Goal: Check status

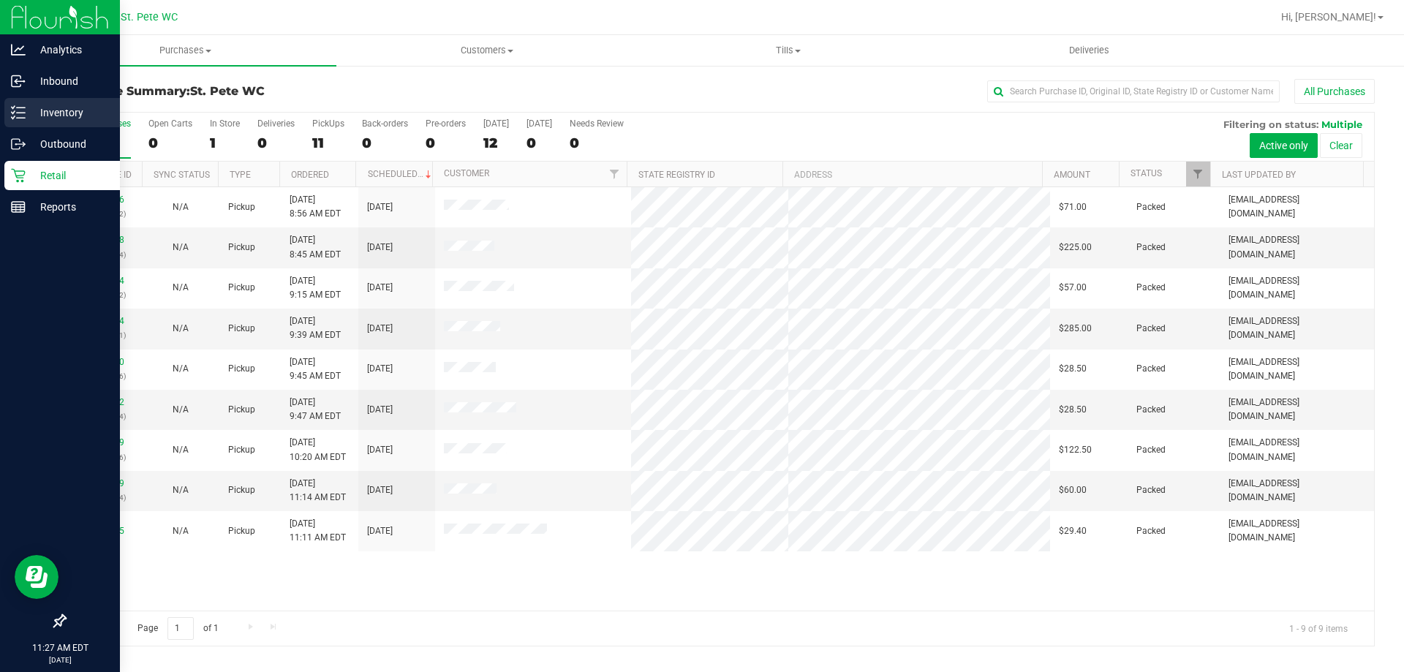
click at [15, 114] on icon at bounding box center [18, 112] width 15 height 15
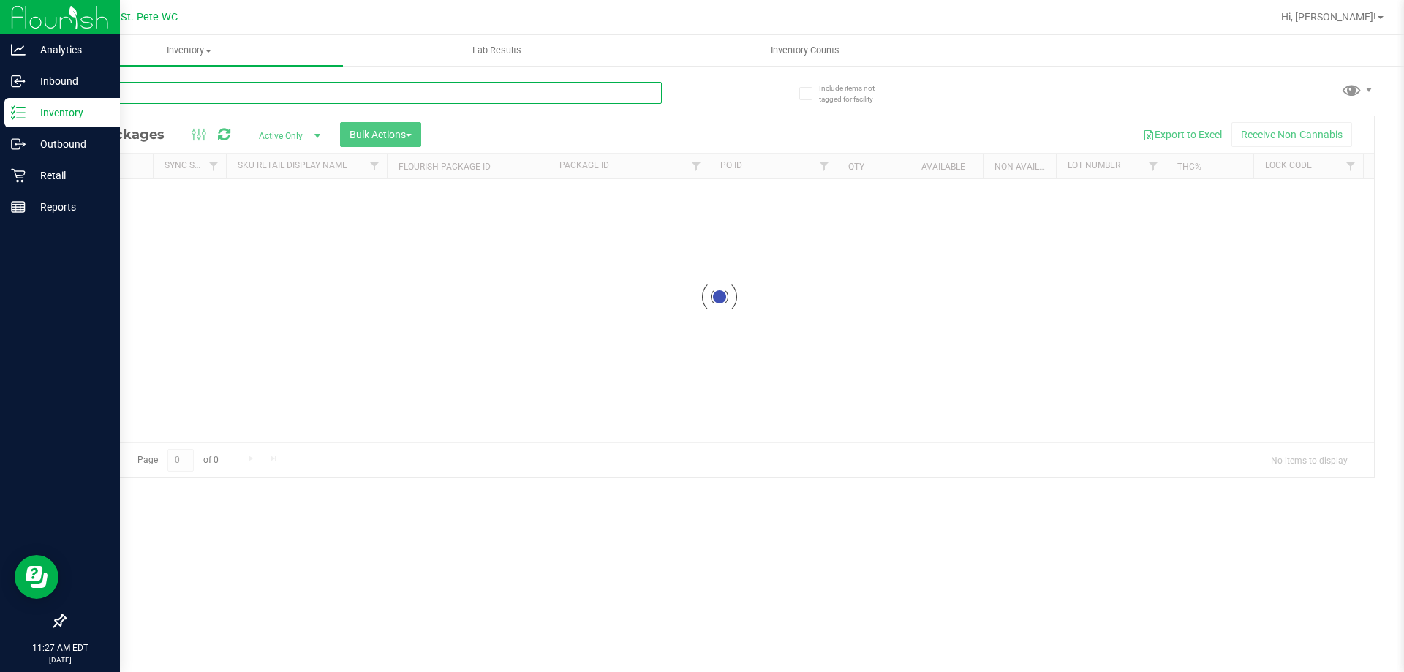
click at [206, 97] on input "text" at bounding box center [362, 93] width 597 height 22
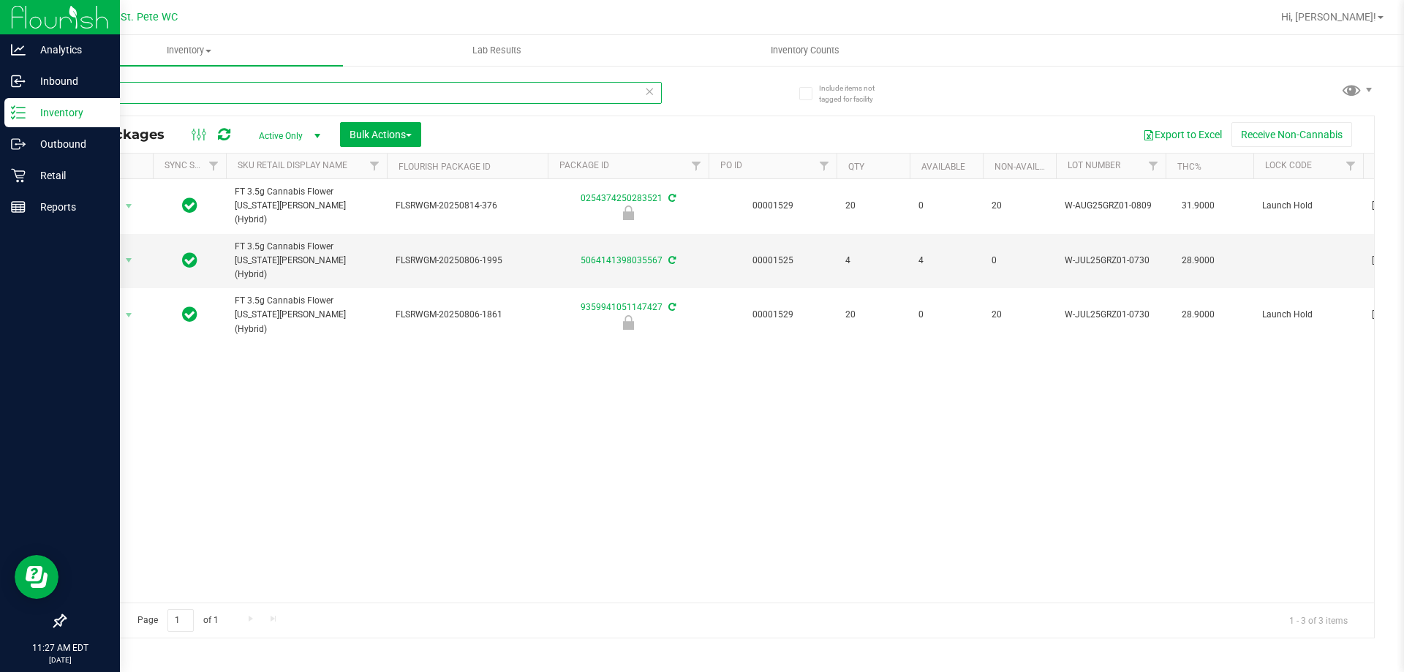
type input "grz"
click at [53, 166] on div "Retail" at bounding box center [62, 175] width 116 height 29
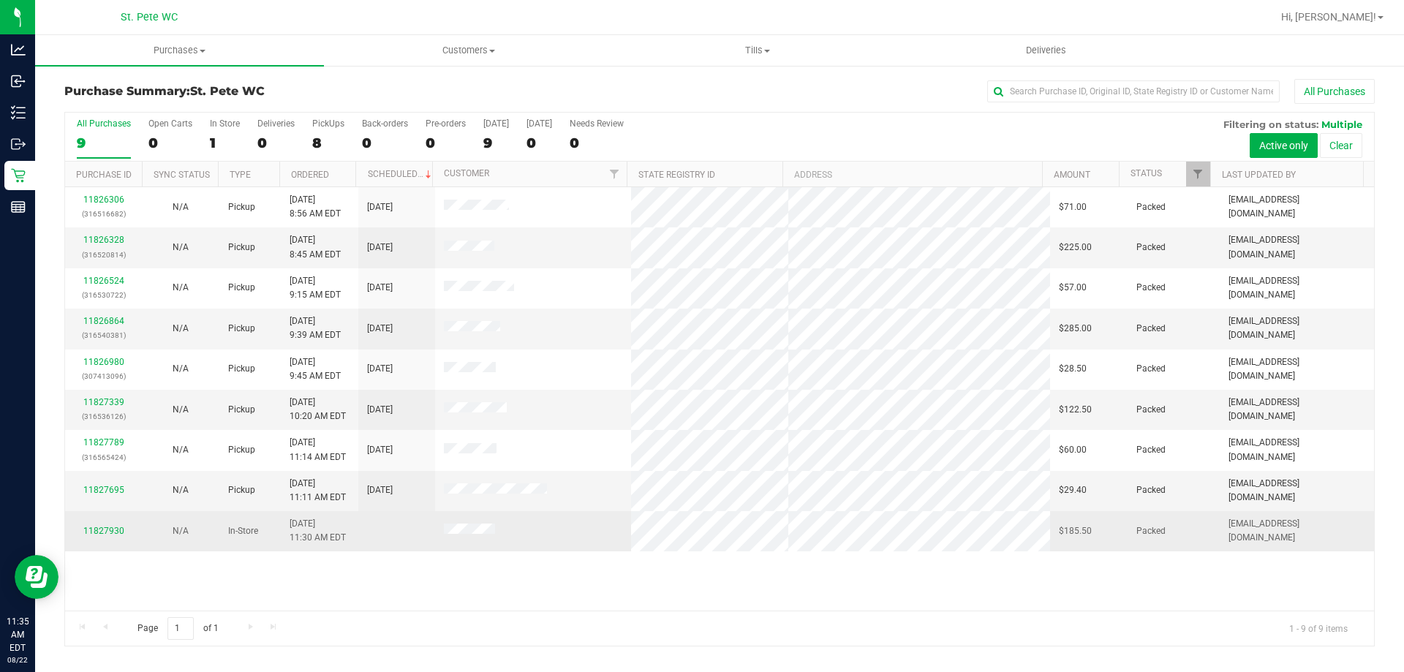
click at [109, 536] on div "11827930" at bounding box center [103, 531] width 59 height 14
click at [104, 530] on link "11827930" at bounding box center [103, 531] width 41 height 10
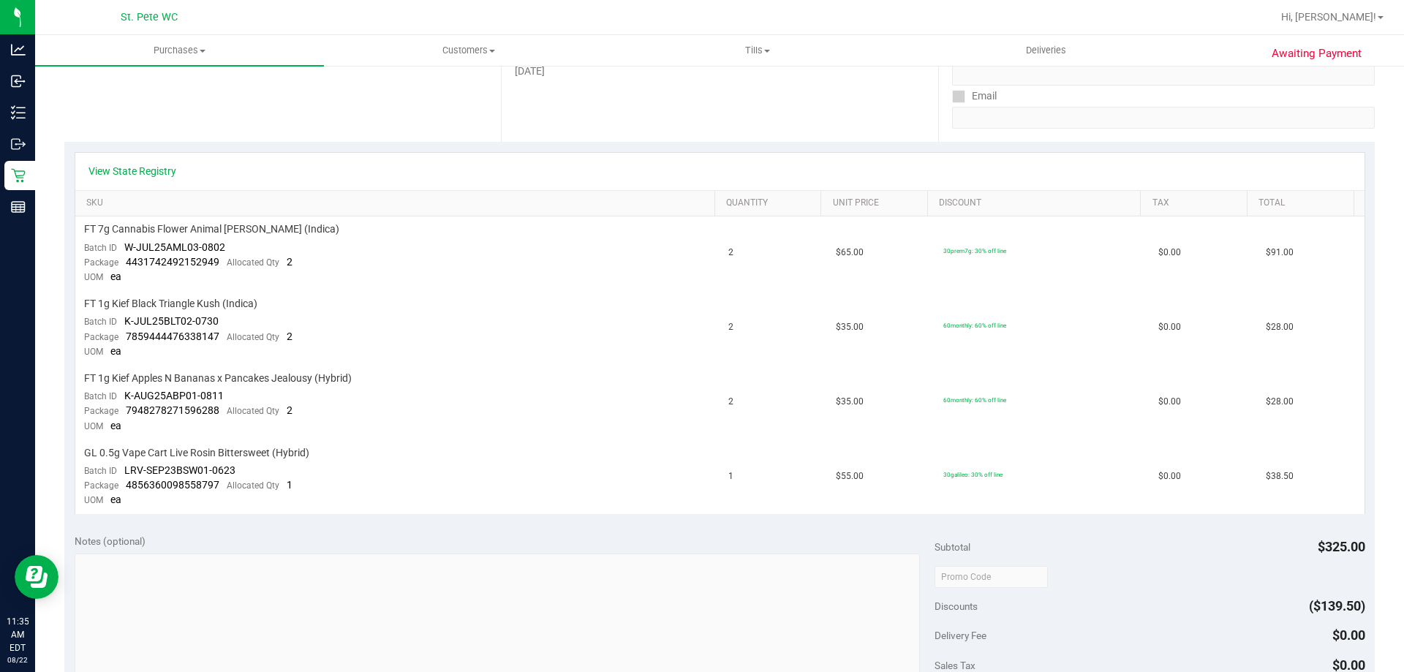
scroll to position [366, 0]
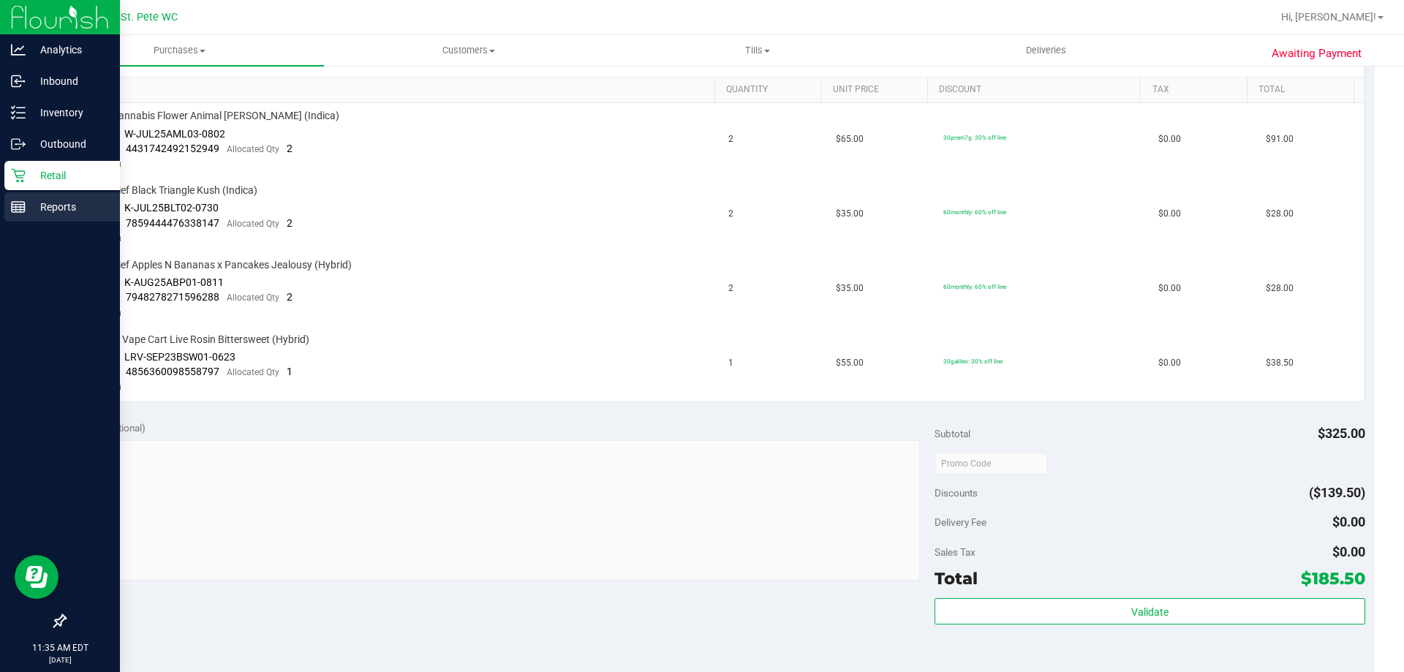
click at [20, 208] on icon at bounding box center [18, 207] width 15 height 15
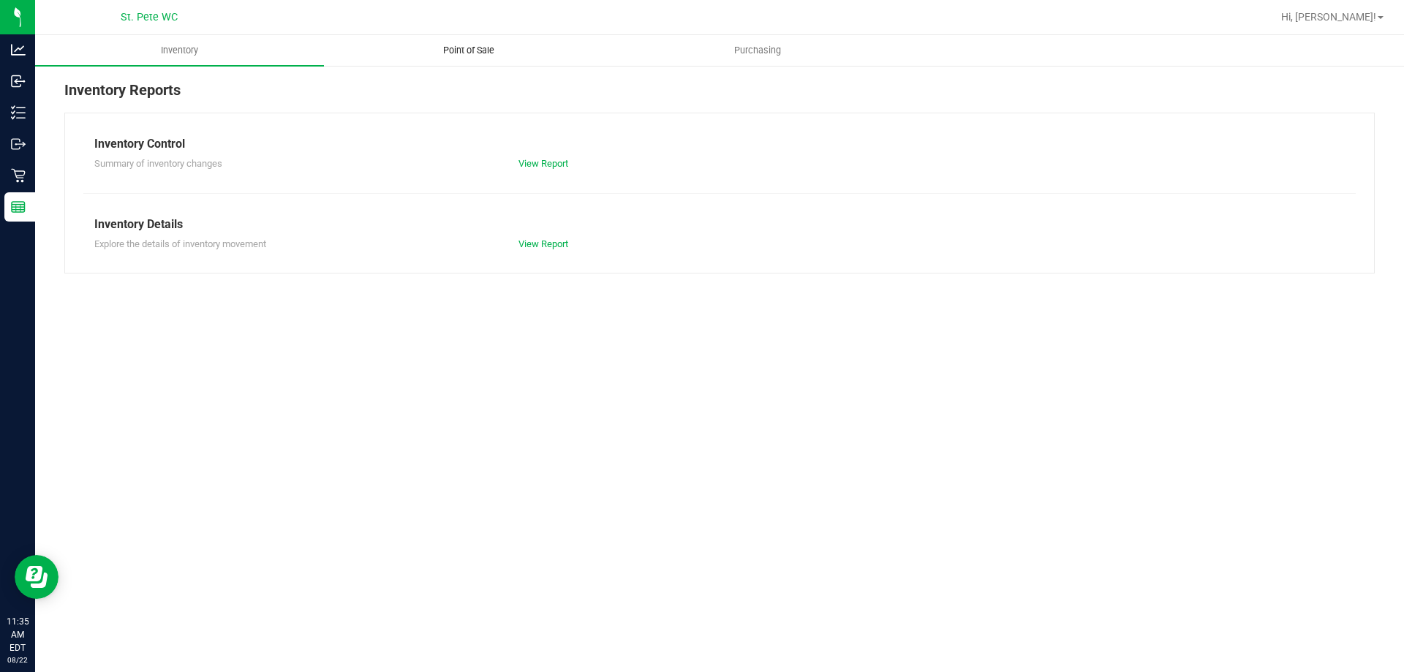
click at [502, 61] on uib-tab-heading "Point of Sale" at bounding box center [468, 50] width 287 height 29
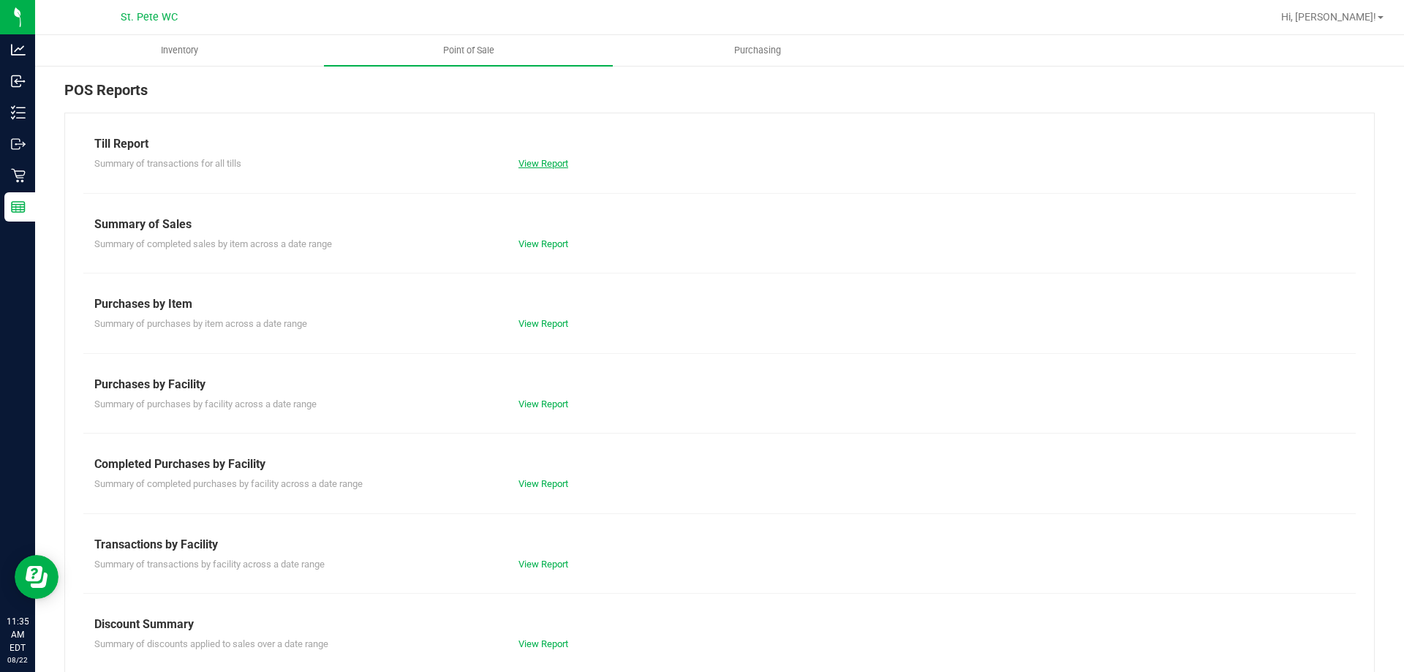
click at [557, 165] on link "View Report" at bounding box center [543, 163] width 50 height 11
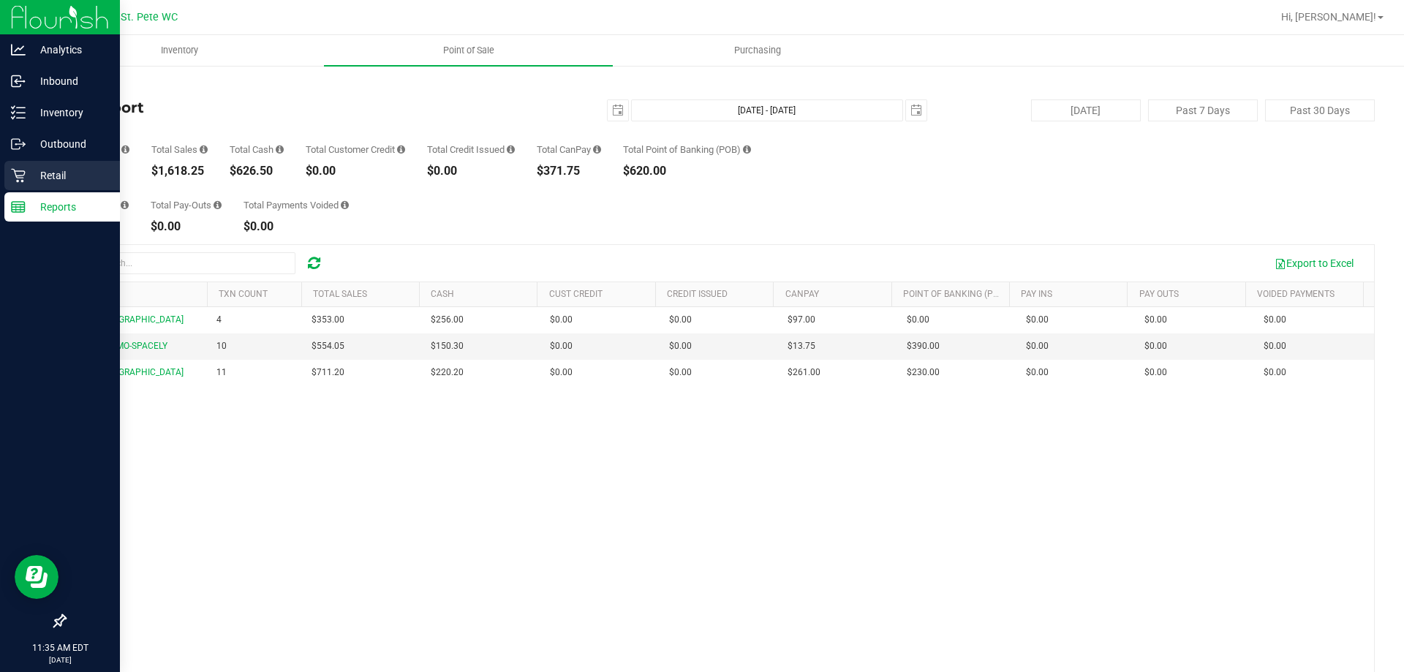
click at [54, 179] on p "Retail" at bounding box center [70, 176] width 88 height 18
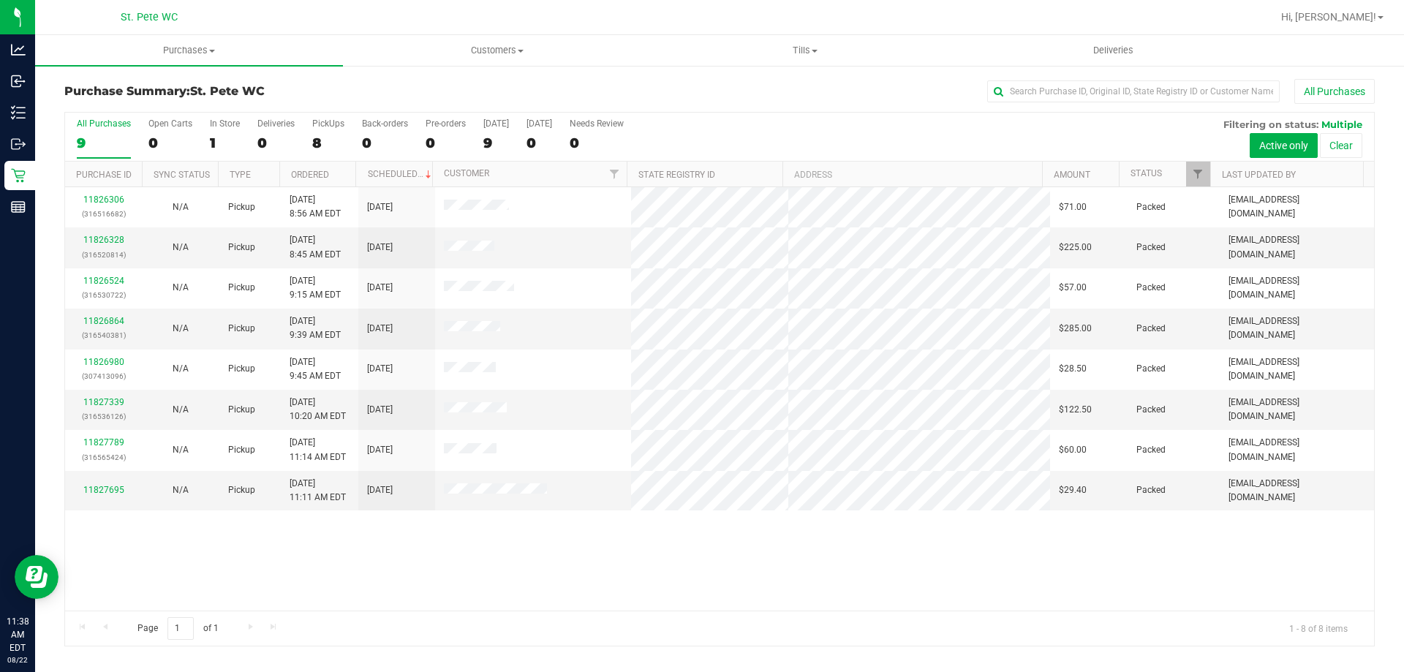
click at [106, 146] on div "9" at bounding box center [104, 143] width 54 height 17
click at [0, 0] on input "All Purchases 9" at bounding box center [0, 0] width 0 height 0
